Goal: Check status: Check status

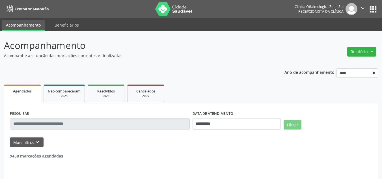
select select "*"
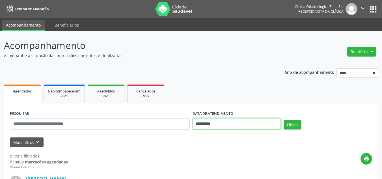
click at [220, 125] on input "**********" at bounding box center [237, 123] width 89 height 11
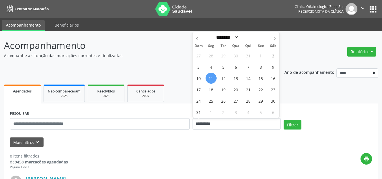
click at [213, 78] on span "11" at bounding box center [211, 78] width 11 height 11
type input "**********"
drag, startPoint x: 238, startPoint y: 79, endPoint x: 263, endPoint y: 87, distance: 26.0
click at [239, 80] on span "13" at bounding box center [236, 78] width 11 height 11
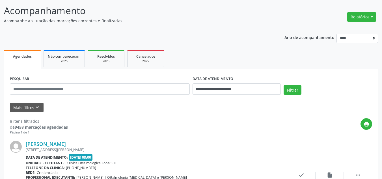
scroll to position [85, 0]
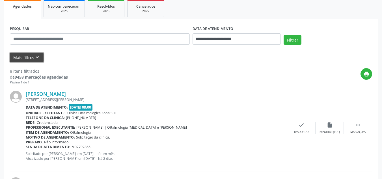
click at [32, 57] on button "Mais filtros keyboard_arrow_down" at bounding box center [27, 58] width 34 height 10
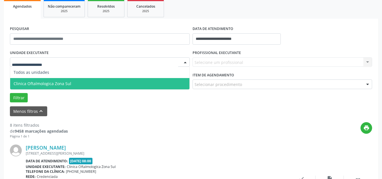
drag, startPoint x: 48, startPoint y: 83, endPoint x: 66, endPoint y: 83, distance: 18.4
click at [49, 83] on span "Clinica Oftalmologica Zona Sul" at bounding box center [43, 83] width 58 height 5
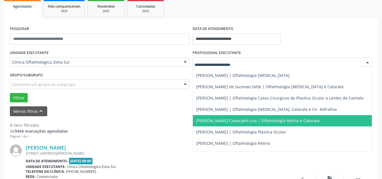
scroll to position [55, 0]
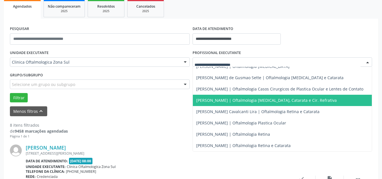
click at [213, 98] on span "[PERSON_NAME] | Oftalmologia [MEDICAL_DATA], Catarata e Cir. Refrativa" at bounding box center [266, 100] width 141 height 5
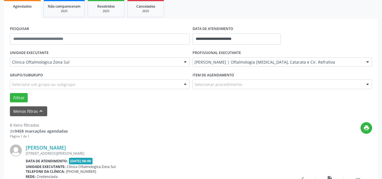
click at [23, 80] on div "Selecione um grupo ou subgrupo" at bounding box center [100, 85] width 180 height 10
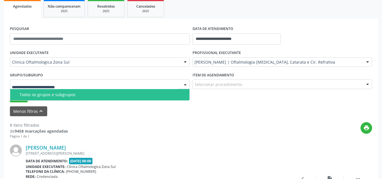
click at [26, 94] on div "Todos os grupos e subgrupos" at bounding box center [103, 95] width 167 height 5
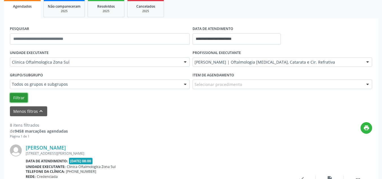
click at [18, 97] on button "Filtrar" at bounding box center [19, 98] width 18 height 10
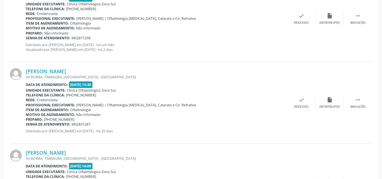
scroll to position [334, 0]
